Goal: Transaction & Acquisition: Obtain resource

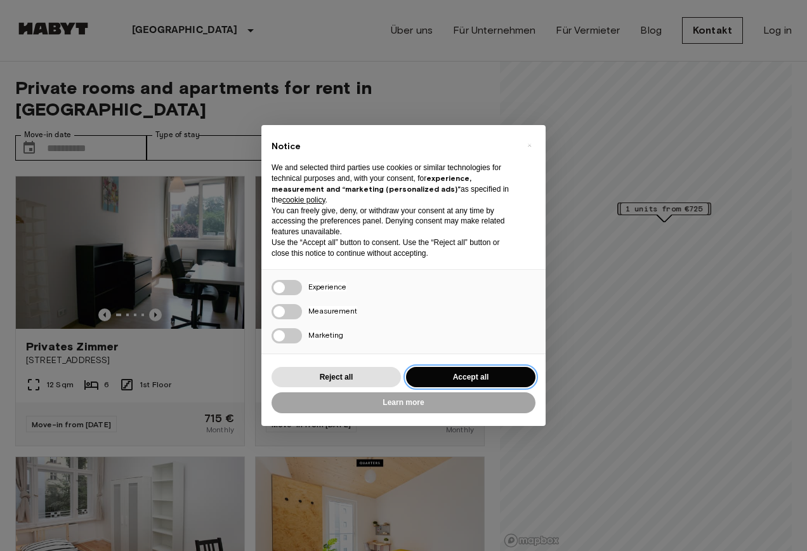
click at [489, 375] on button "Accept all" at bounding box center [470, 377] width 129 height 21
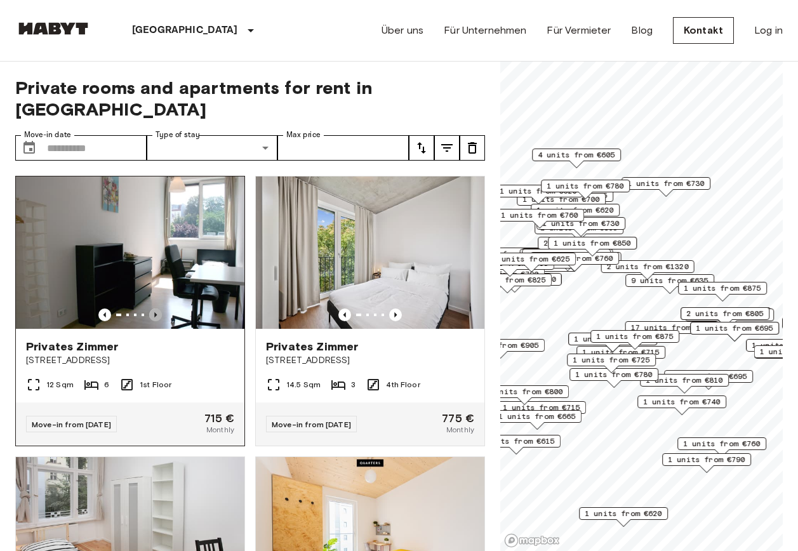
click at [156, 308] on icon "Previous image" at bounding box center [155, 314] width 13 height 13
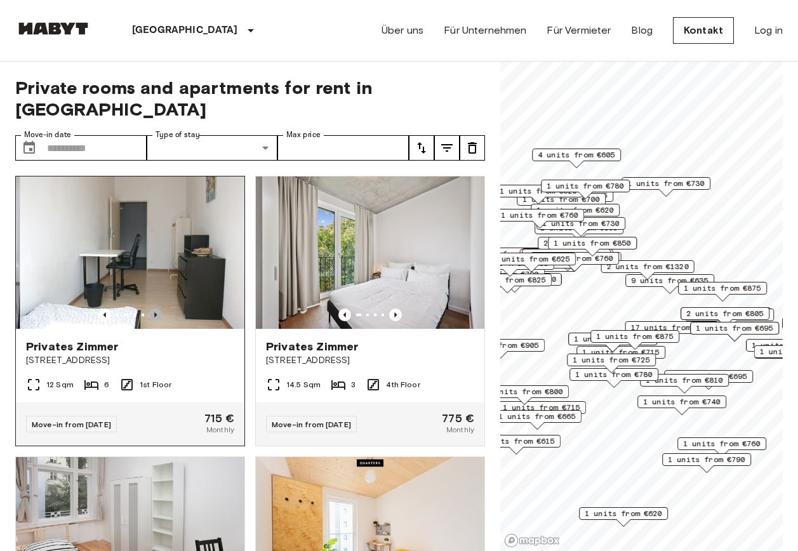
click at [154, 308] on icon "Previous image" at bounding box center [155, 314] width 13 height 13
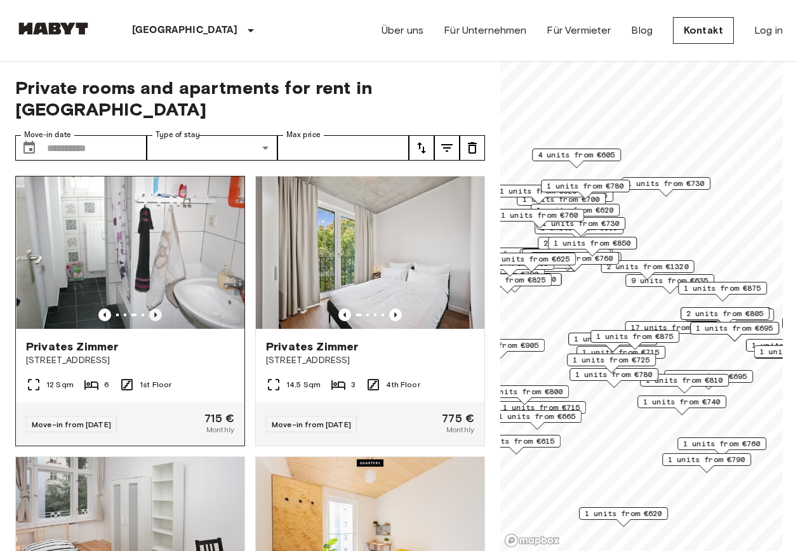
click at [154, 308] on icon "Previous image" at bounding box center [155, 314] width 13 height 13
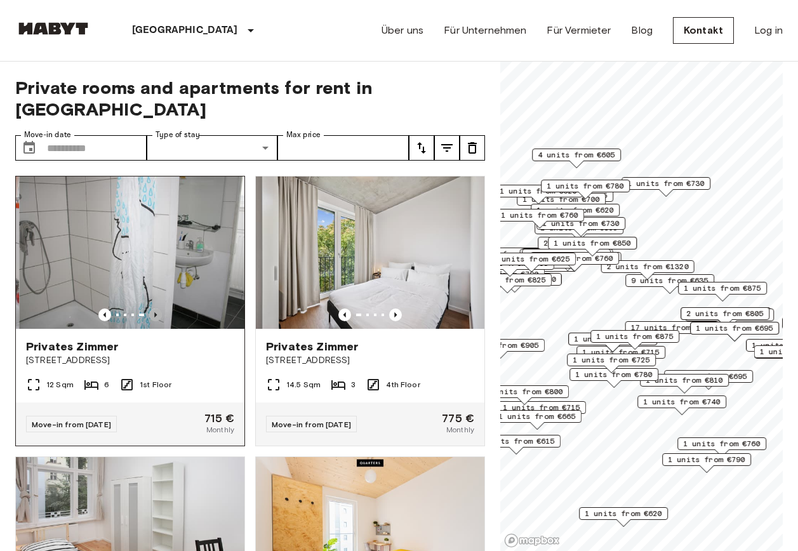
click at [154, 308] on icon "Previous image" at bounding box center [155, 314] width 13 height 13
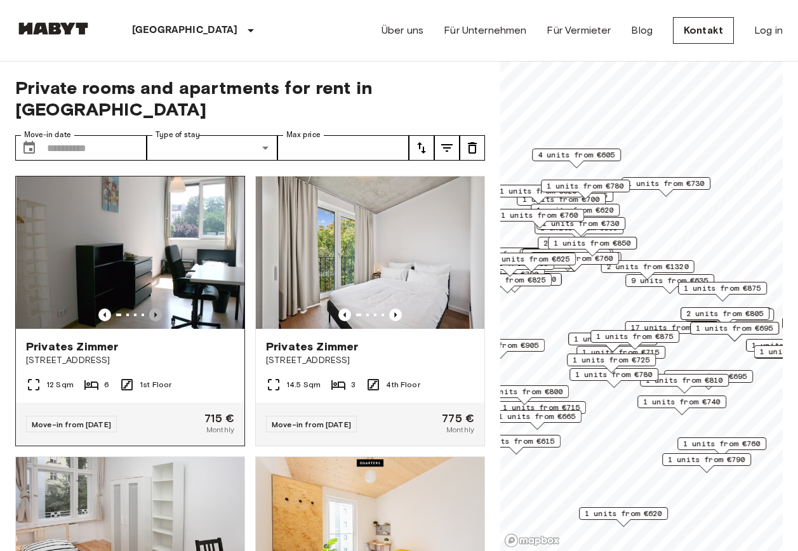
click at [154, 308] on icon "Previous image" at bounding box center [155, 314] width 13 height 13
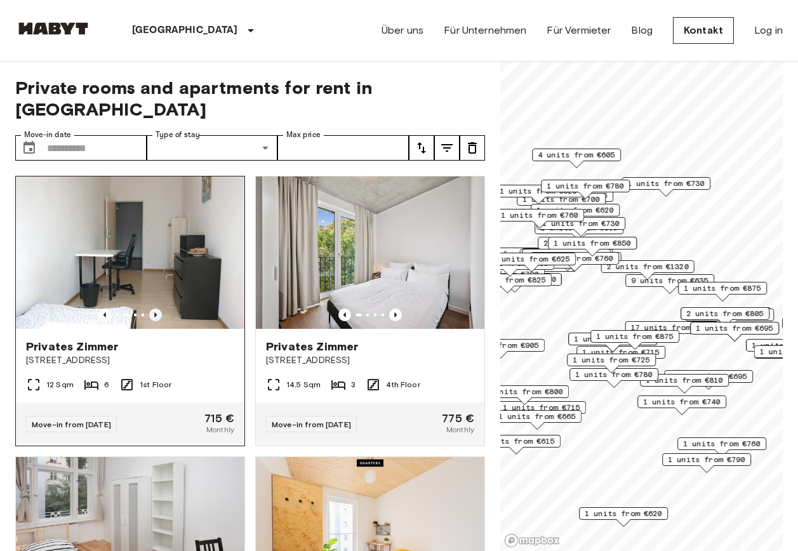
click at [154, 308] on icon "Previous image" at bounding box center [155, 314] width 13 height 13
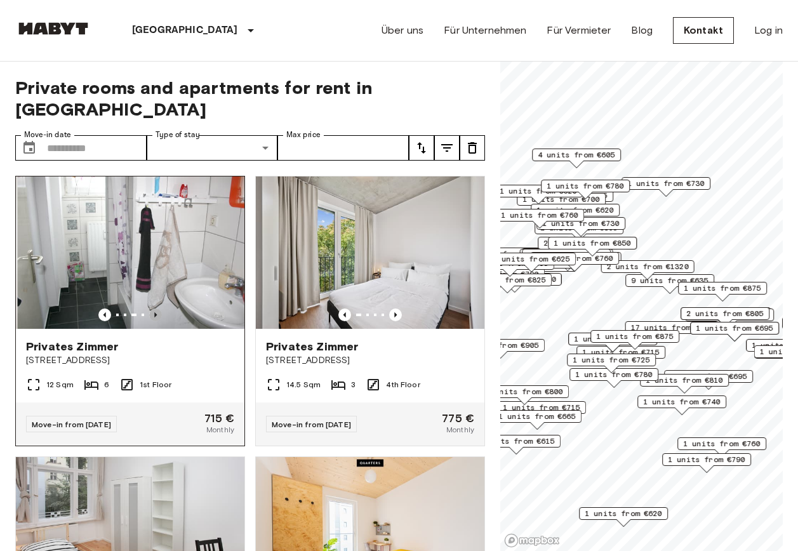
click at [154, 308] on icon "Previous image" at bounding box center [155, 314] width 13 height 13
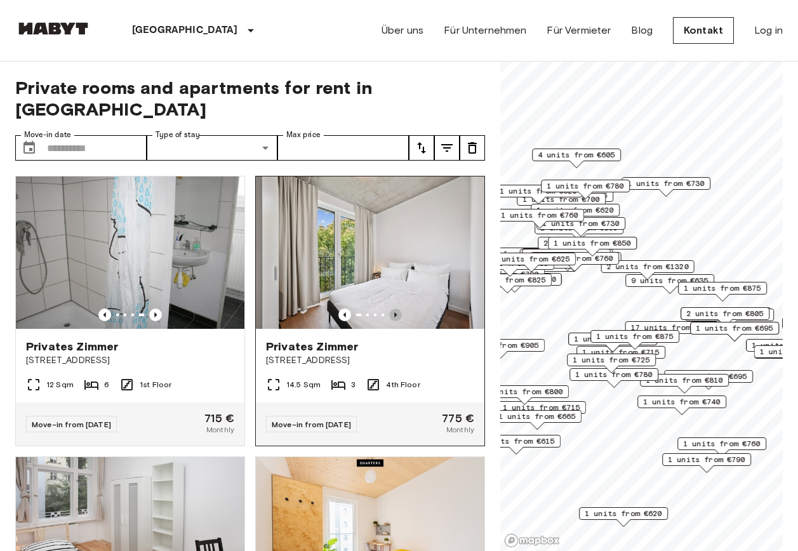
click at [389, 308] on icon "Previous image" at bounding box center [395, 314] width 13 height 13
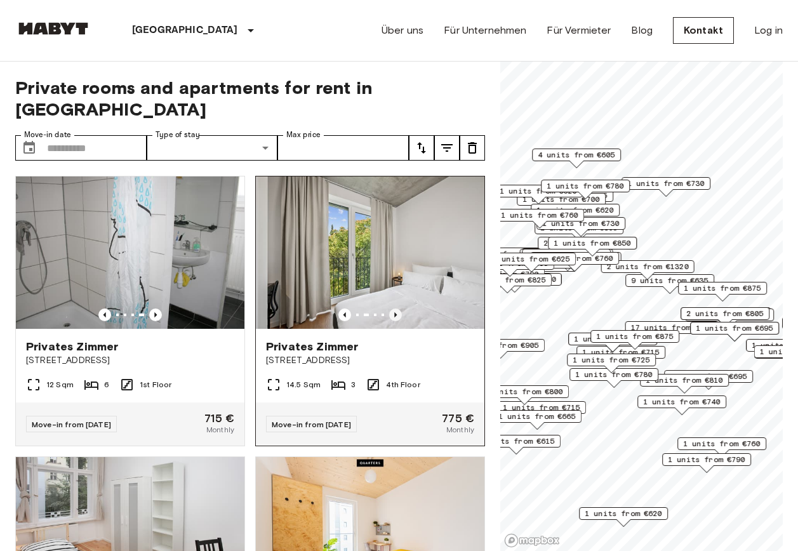
click at [389, 308] on icon "Previous image" at bounding box center [395, 314] width 13 height 13
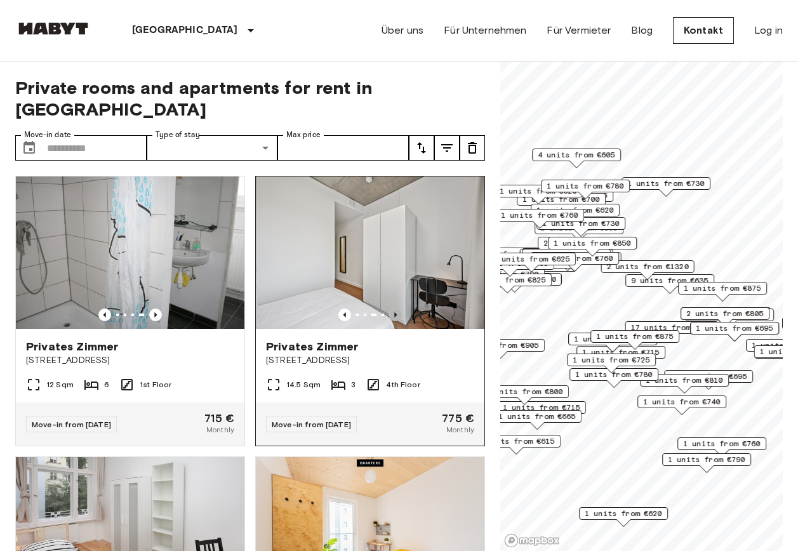
click at [389, 308] on icon "Previous image" at bounding box center [395, 314] width 13 height 13
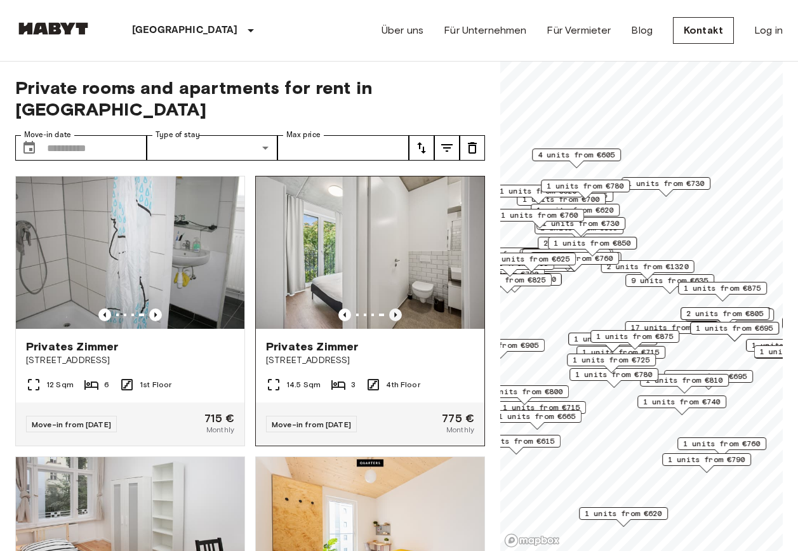
click at [389, 308] on icon "Previous image" at bounding box center [395, 314] width 13 height 13
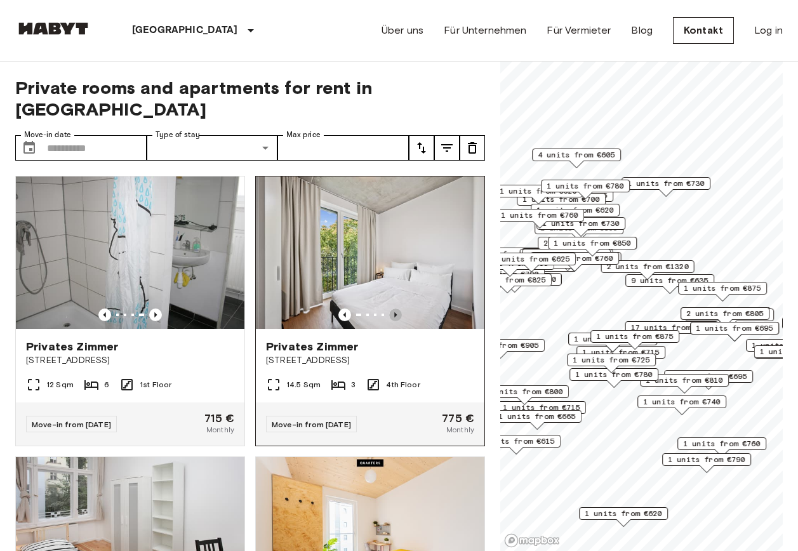
click at [389, 308] on icon "Previous image" at bounding box center [395, 314] width 13 height 13
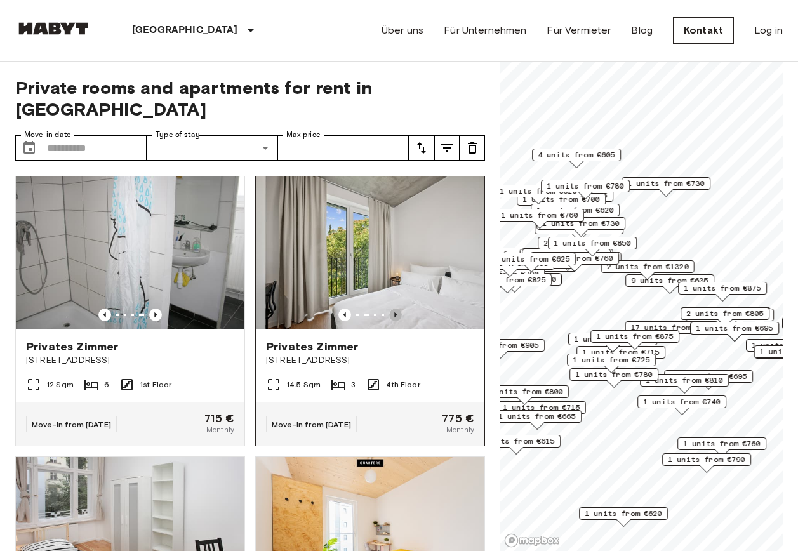
click at [389, 308] on icon "Previous image" at bounding box center [395, 314] width 13 height 13
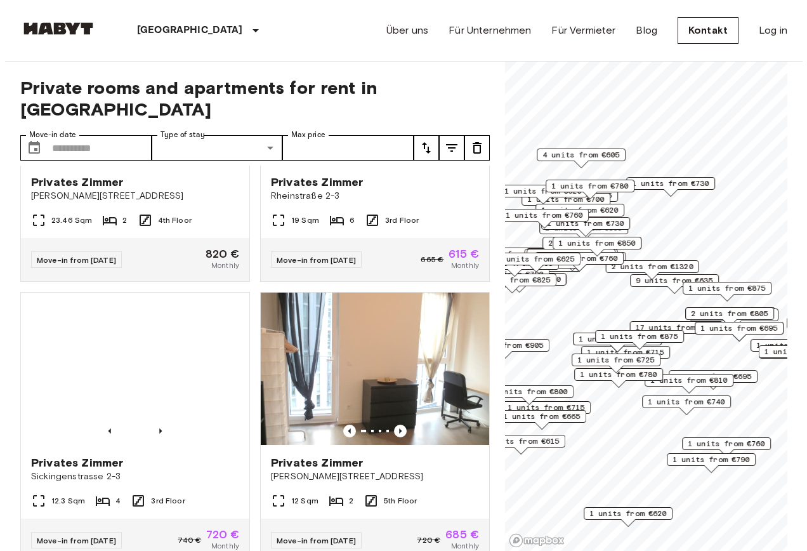
scroll to position [1587, 0]
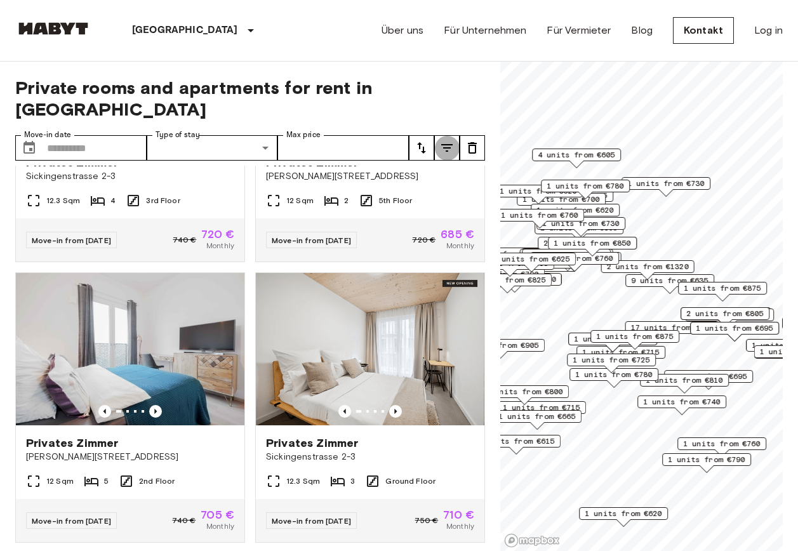
click at [450, 144] on icon "tune" at bounding box center [446, 148] width 11 height 8
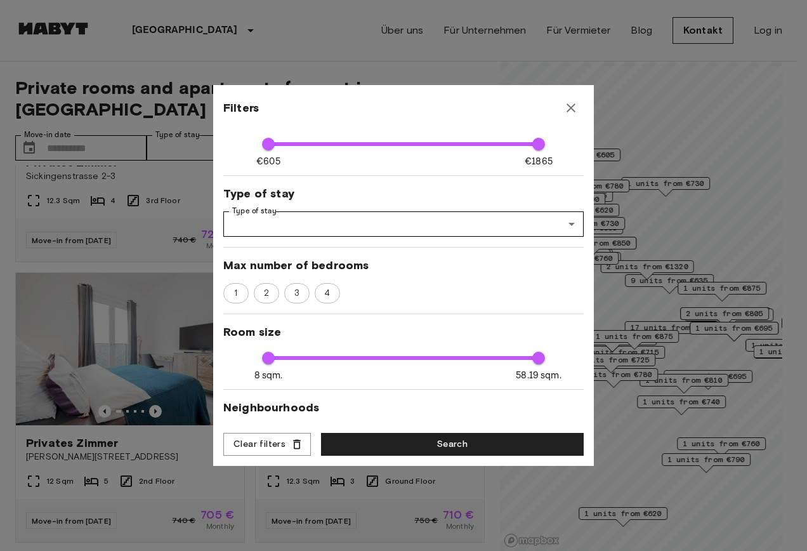
scroll to position [63, 0]
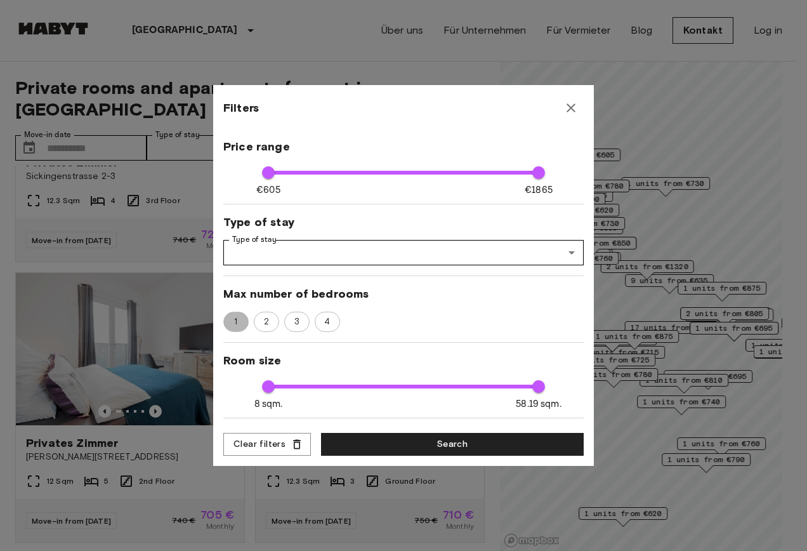
click at [229, 321] on span "1" at bounding box center [235, 321] width 17 height 13
type input "**"
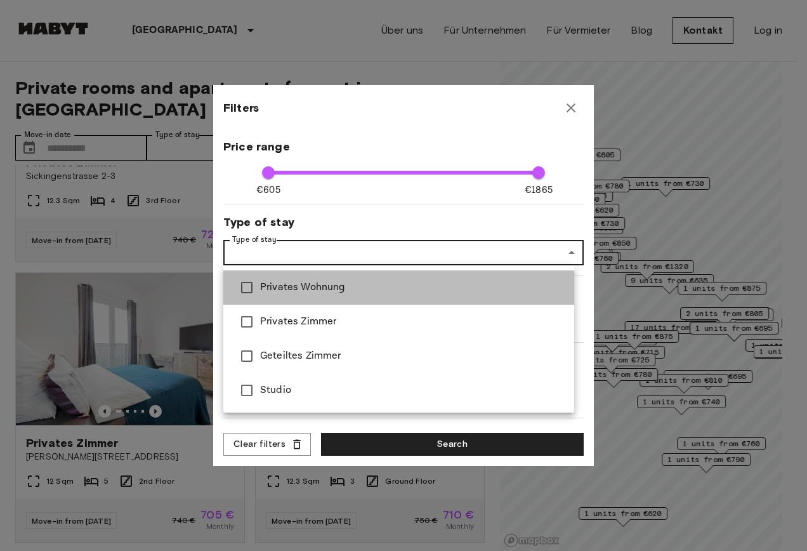
click at [320, 289] on span "Privates Wohnung" at bounding box center [412, 287] width 304 height 15
type input "**********"
type input "**"
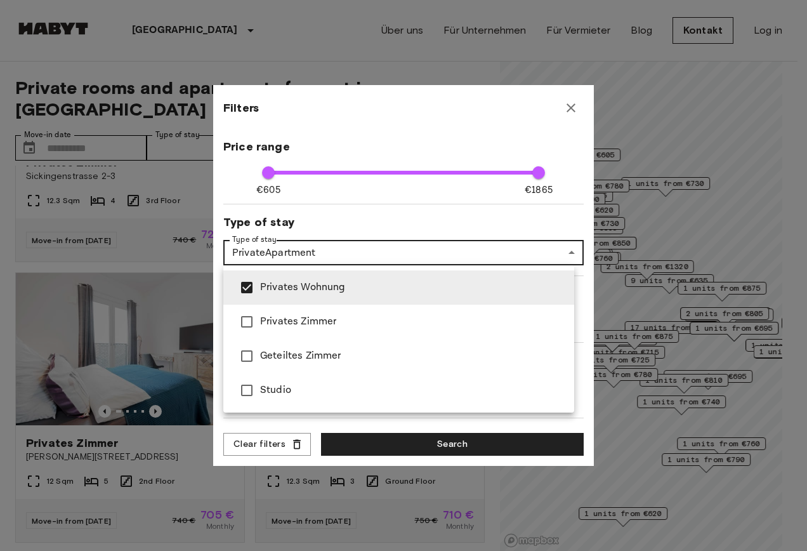
click at [449, 227] on div at bounding box center [403, 275] width 807 height 551
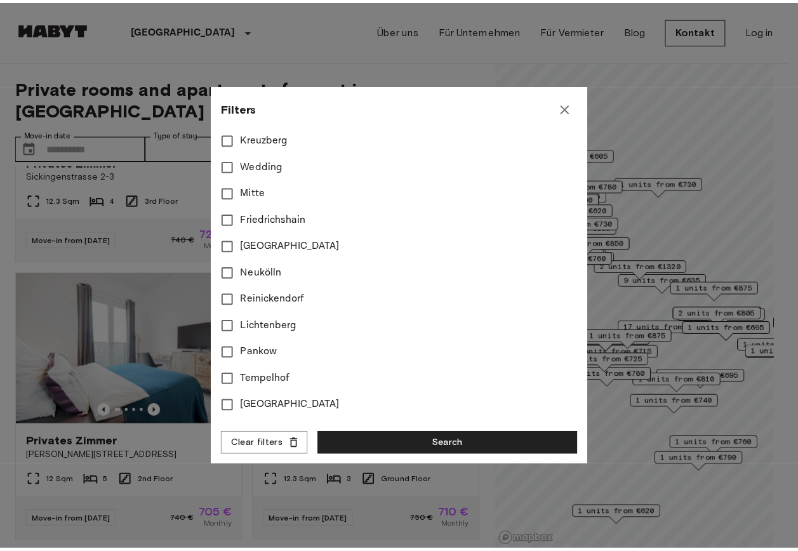
scroll to position [477, 0]
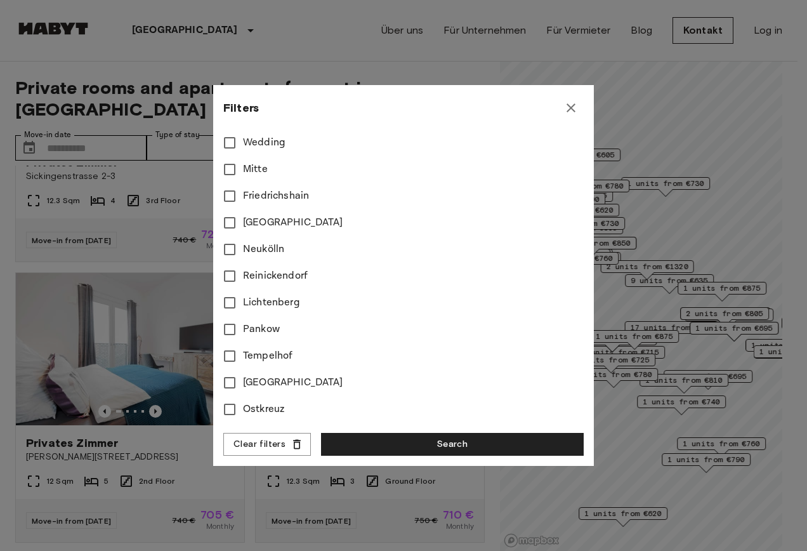
click at [464, 436] on button "Search" at bounding box center [452, 444] width 263 height 23
type input "**********"
